Goal: Task Accomplishment & Management: Manage account settings

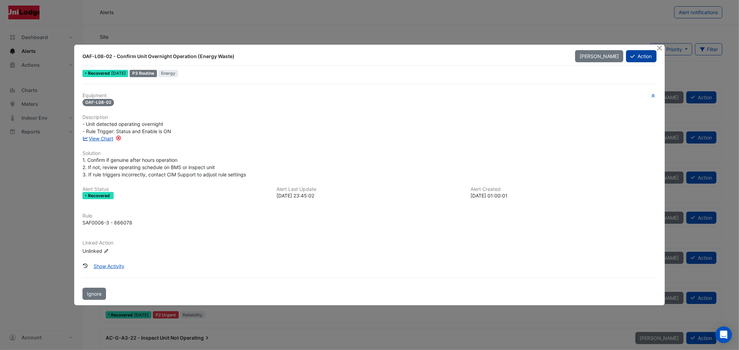
click at [630, 54] on icon at bounding box center [632, 56] width 4 height 5
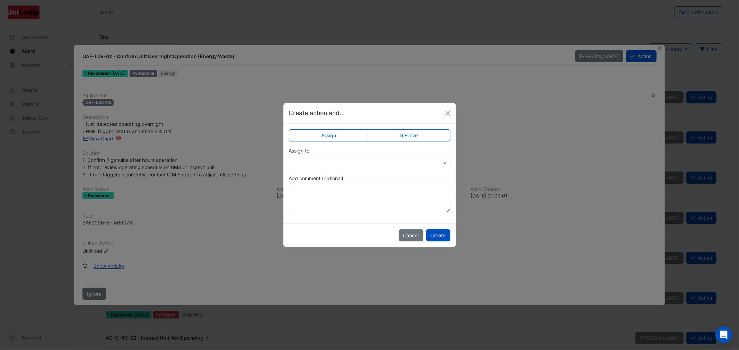
click at [366, 160] on input "text" at bounding box center [363, 163] width 140 height 7
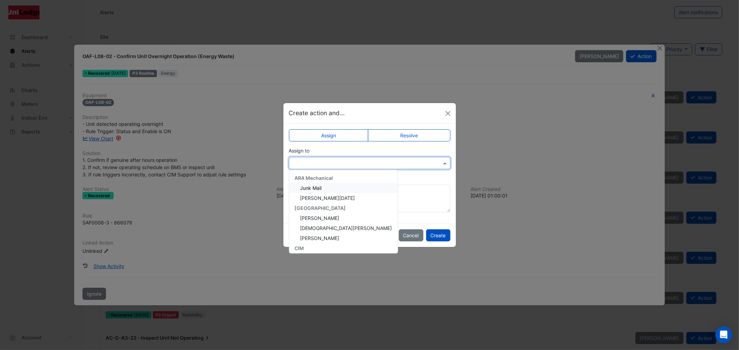
click at [393, 133] on label "Resolve" at bounding box center [409, 136] width 82 height 12
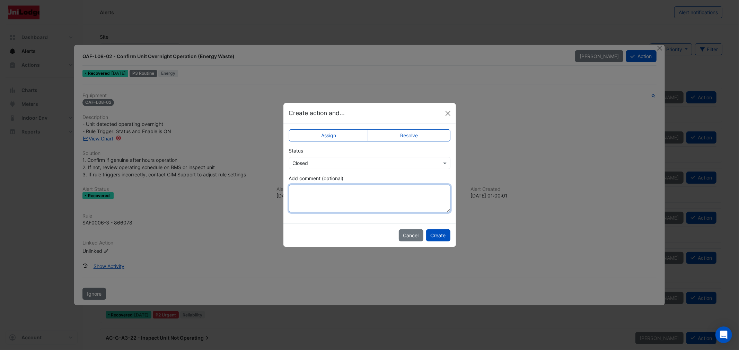
click at [314, 199] on textarea "Add comment (optional)" at bounding box center [369, 199] width 161 height 28
click at [430, 193] on textarea "**********" at bounding box center [369, 199] width 161 height 28
type textarea "**********"
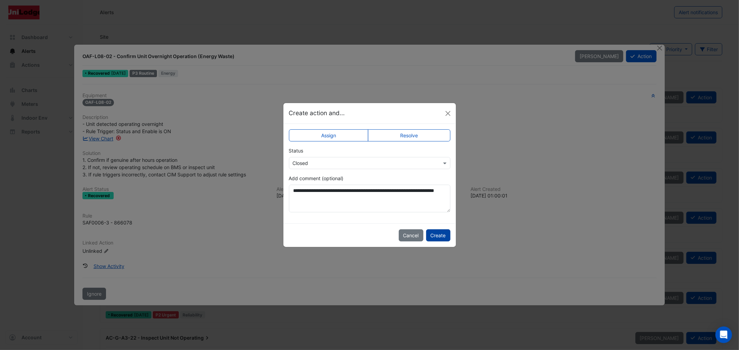
click at [443, 233] on button "Create" at bounding box center [438, 236] width 24 height 12
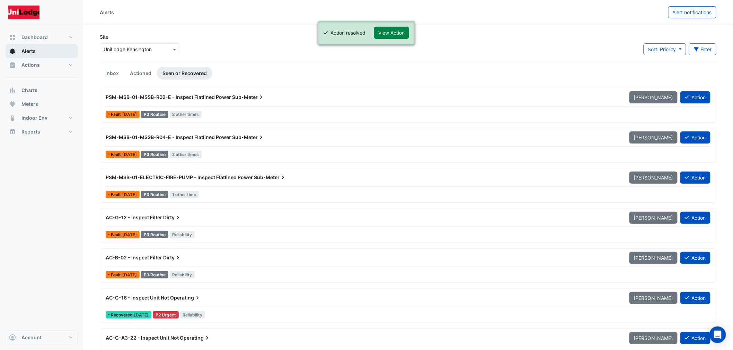
click at [29, 50] on span "Alerts" at bounding box center [28, 51] width 14 height 7
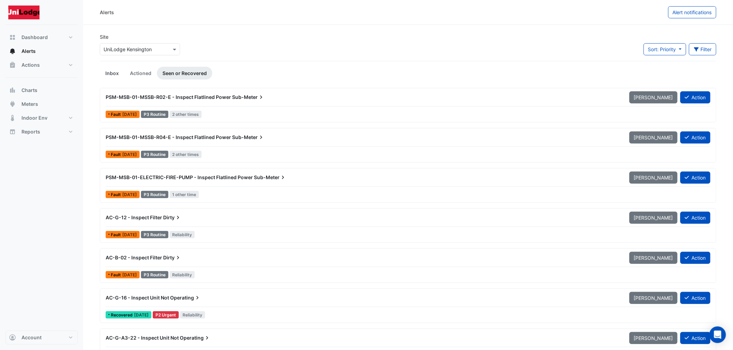
click at [112, 73] on link "Inbox" at bounding box center [112, 73] width 25 height 13
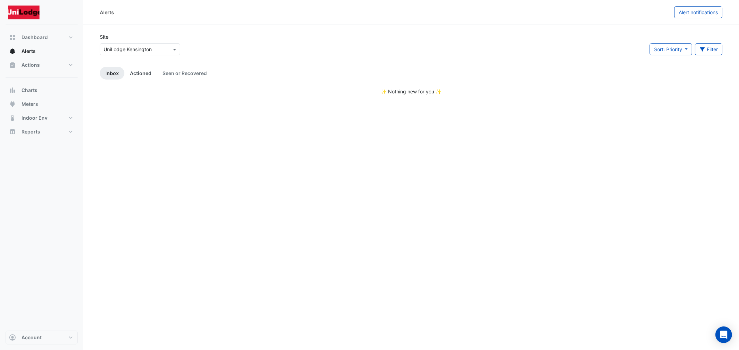
click at [144, 72] on link "Actioned" at bounding box center [140, 73] width 33 height 13
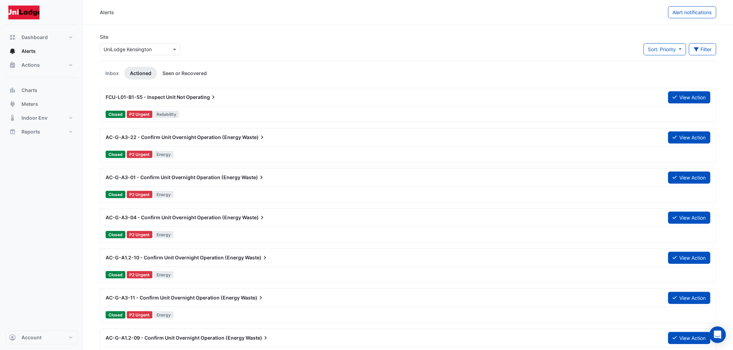
click at [181, 72] on link "Seen or Recovered" at bounding box center [184, 73] width 55 height 13
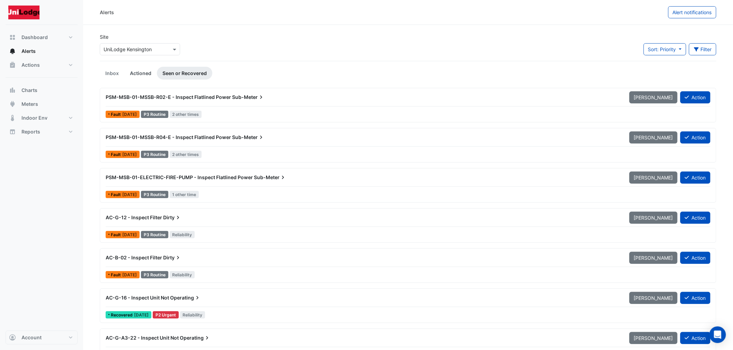
click at [133, 73] on link "Actioned" at bounding box center [140, 73] width 33 height 13
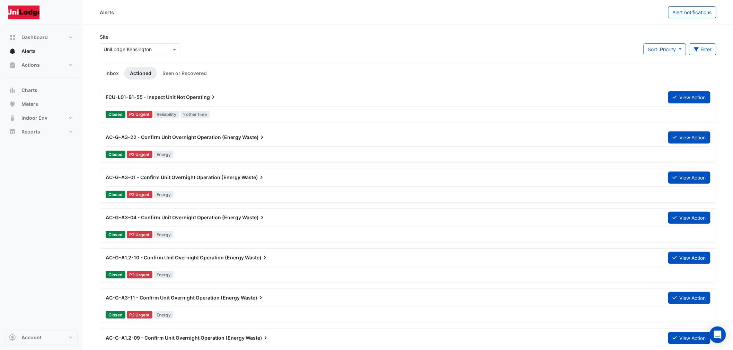
click at [113, 74] on link "Inbox" at bounding box center [112, 73] width 25 height 13
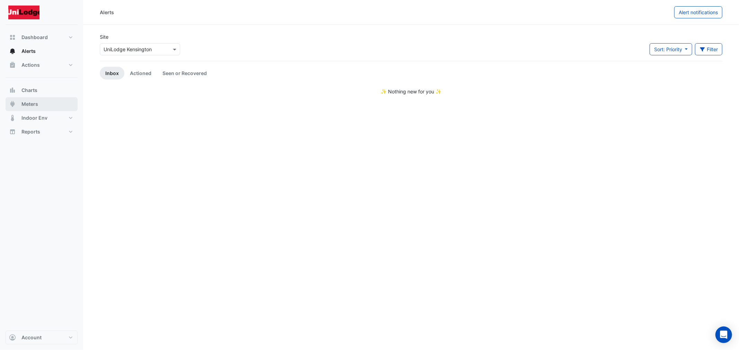
click at [29, 107] on span "Meters" at bounding box center [29, 104] width 17 height 7
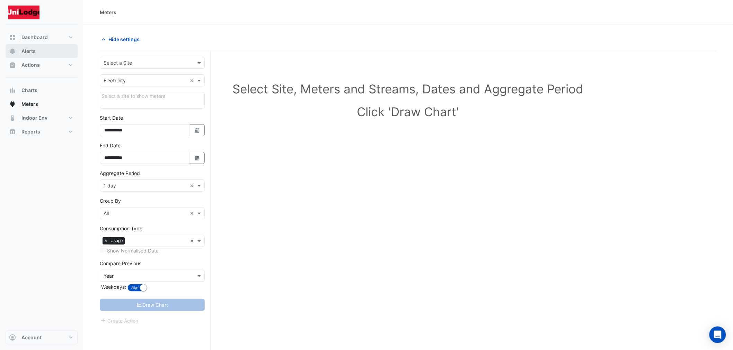
click at [32, 49] on span "Alerts" at bounding box center [28, 51] width 14 height 7
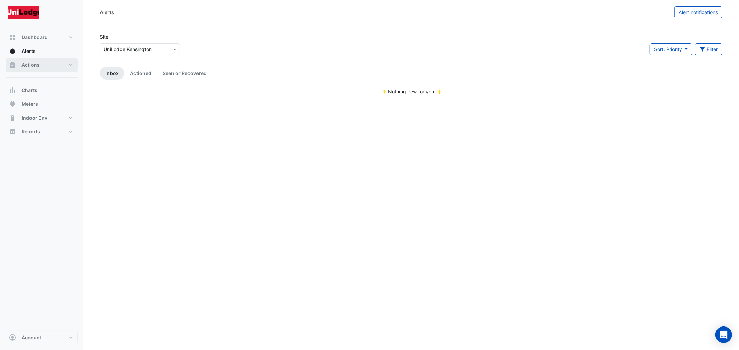
click at [38, 68] on span "Actions" at bounding box center [30, 65] width 18 height 7
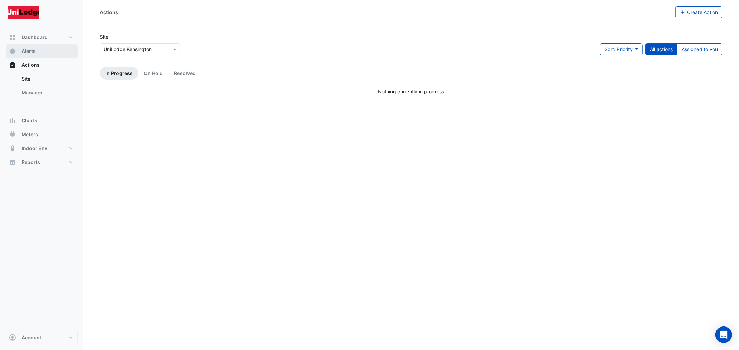
click at [59, 45] on button "Alerts" at bounding box center [42, 51] width 72 height 14
